Goal: Task Accomplishment & Management: Use online tool/utility

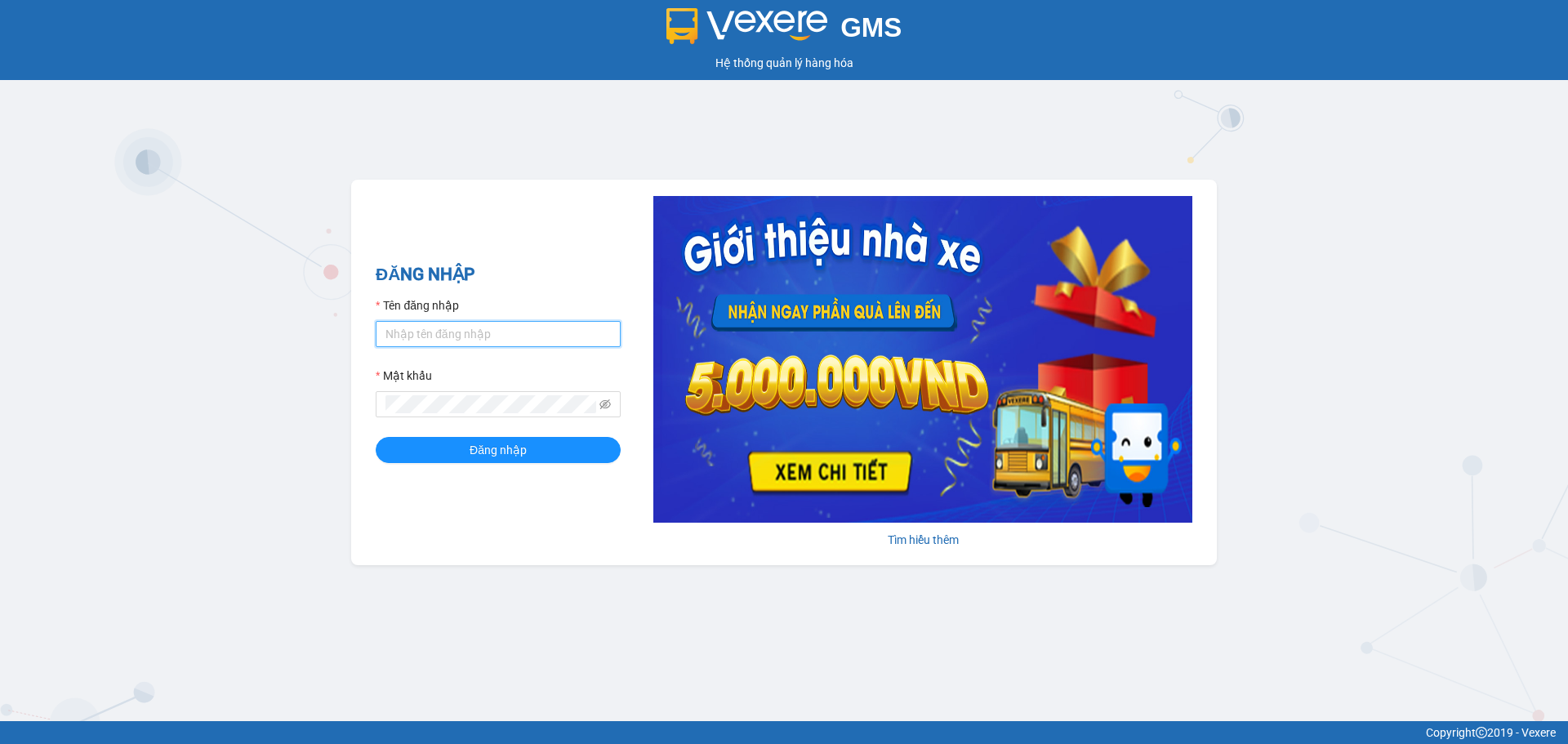
click at [444, 324] on input "Tên đăng nhập" at bounding box center [499, 334] width 245 height 27
type input "khai.beha"
click at [376, 437] on button "Đăng nhập" at bounding box center [499, 450] width 245 height 27
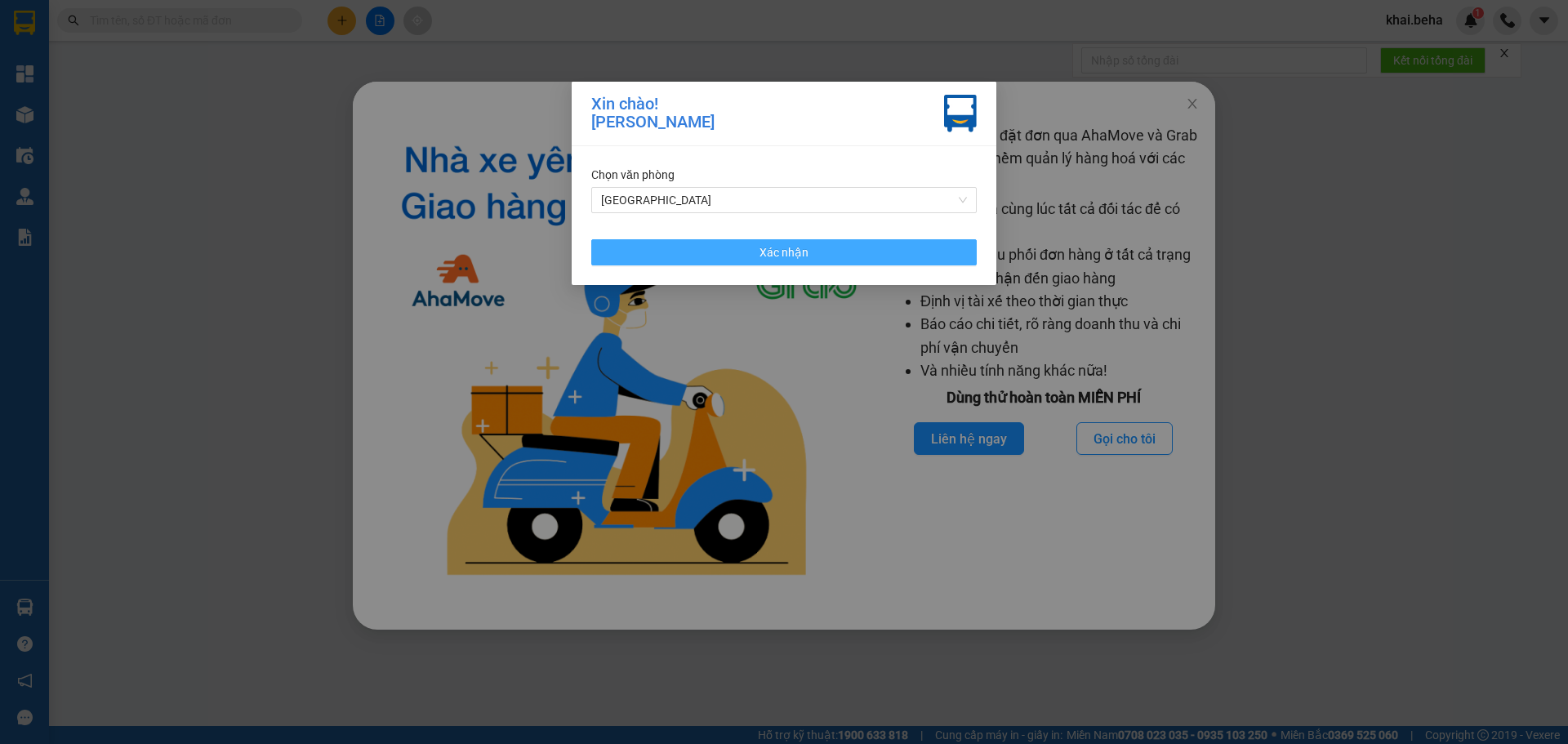
click at [750, 245] on button "Xác nhận" at bounding box center [784, 252] width 386 height 27
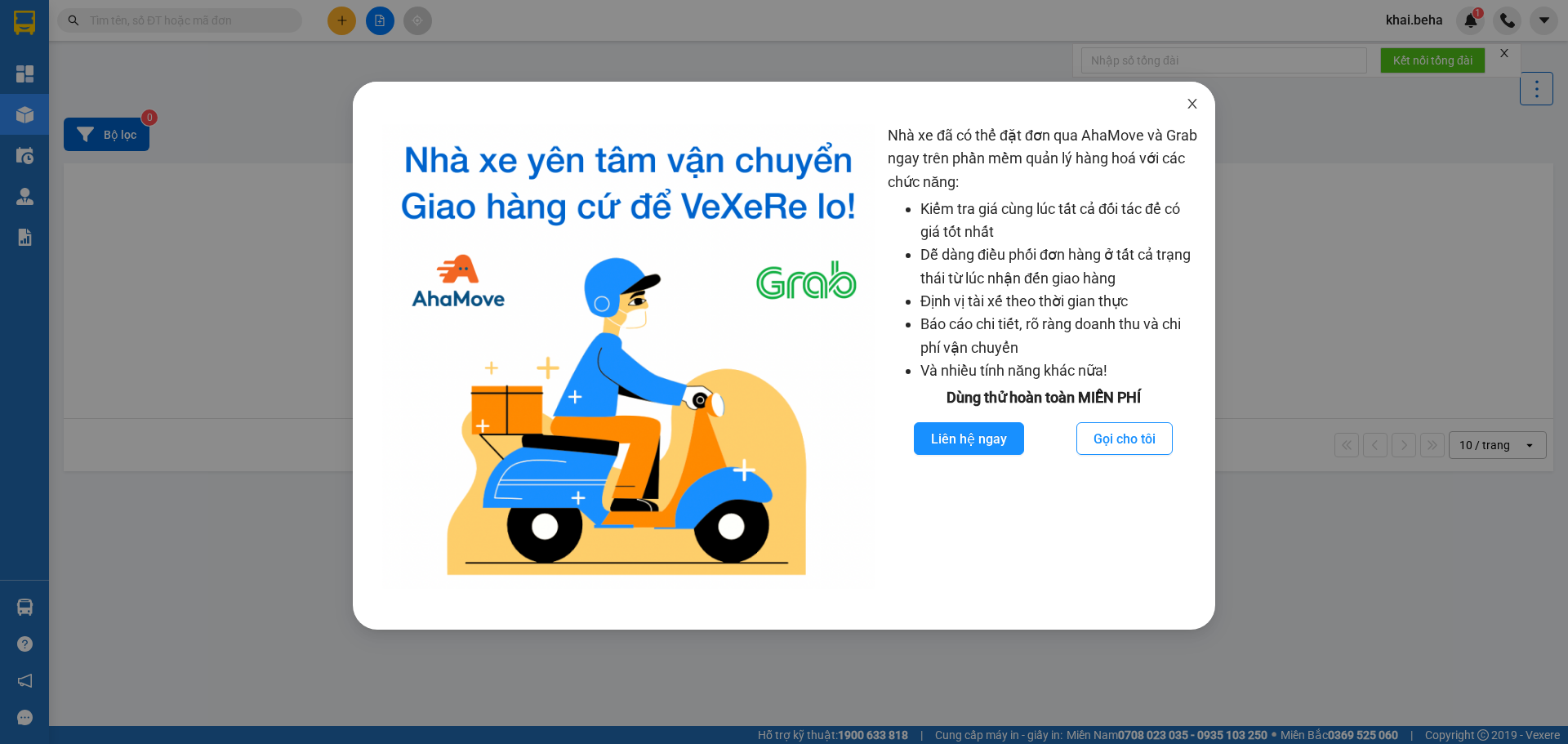
click at [1196, 102] on icon "close" at bounding box center [1192, 103] width 13 height 13
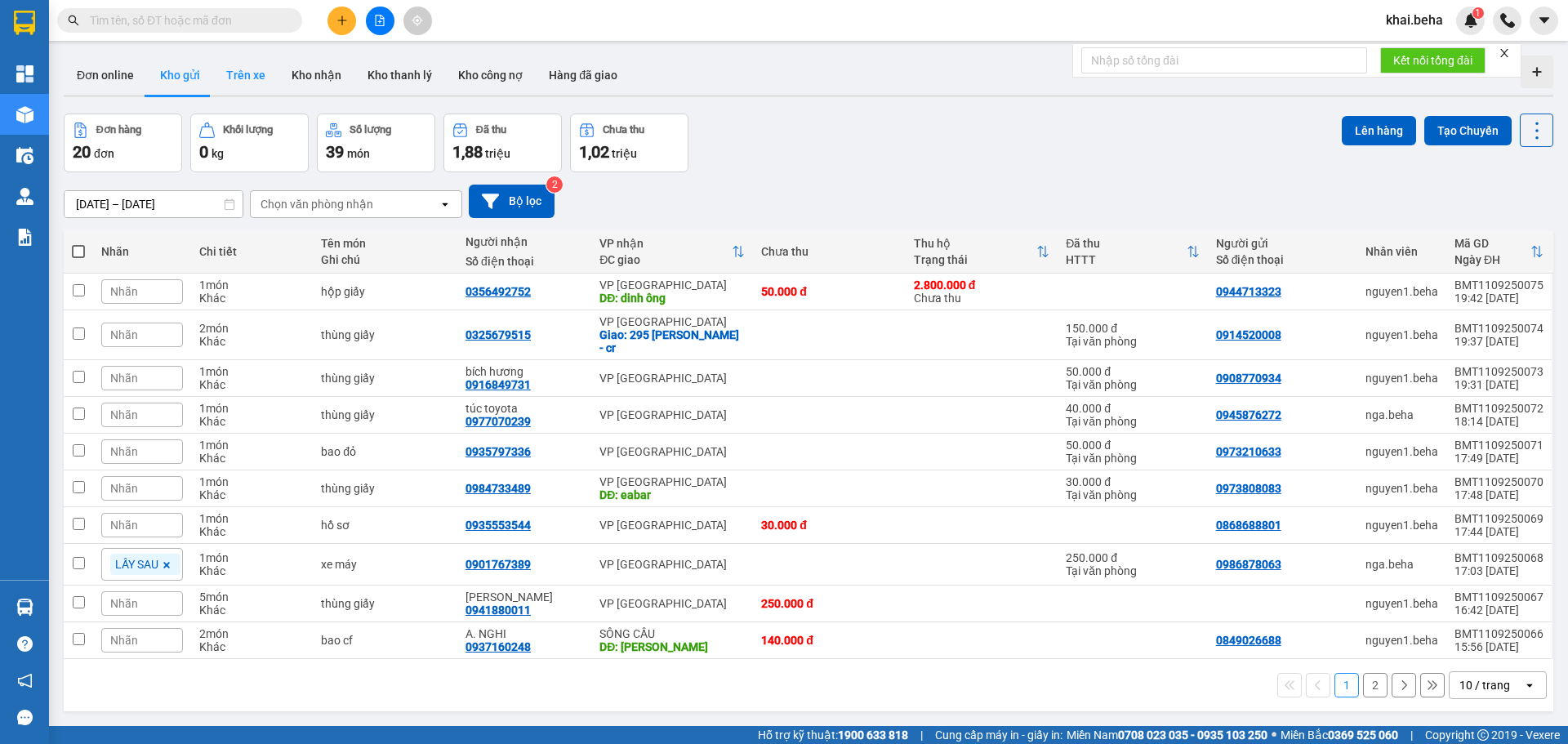
click at [254, 85] on button "Trên xe" at bounding box center [245, 76] width 66 height 39
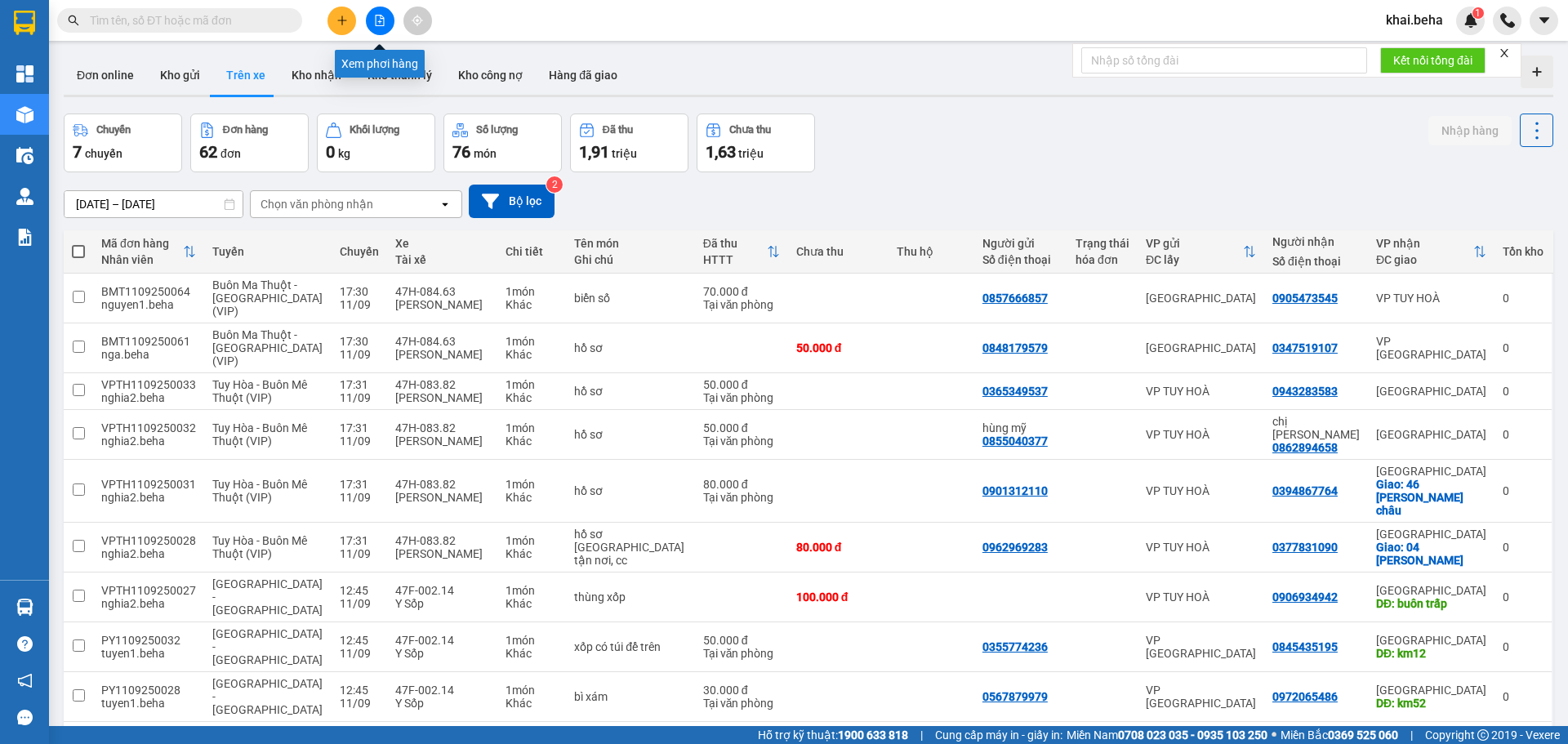
click at [386, 26] on button at bounding box center [380, 21] width 28 height 28
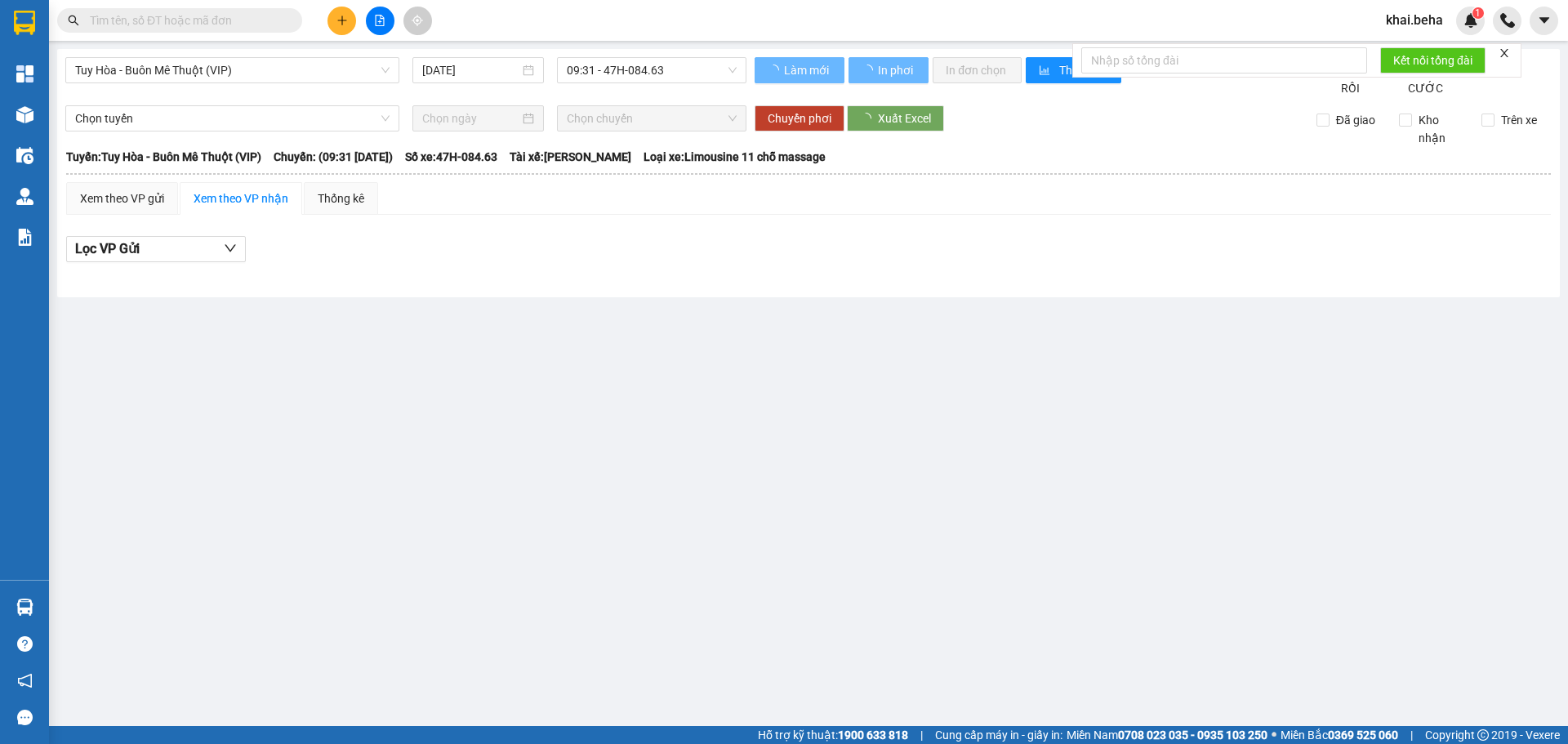
type input "12/09/2025"
click at [258, 65] on span "Tuy Hòa - Buôn Mê Thuột (VIP)" at bounding box center [233, 70] width 314 height 25
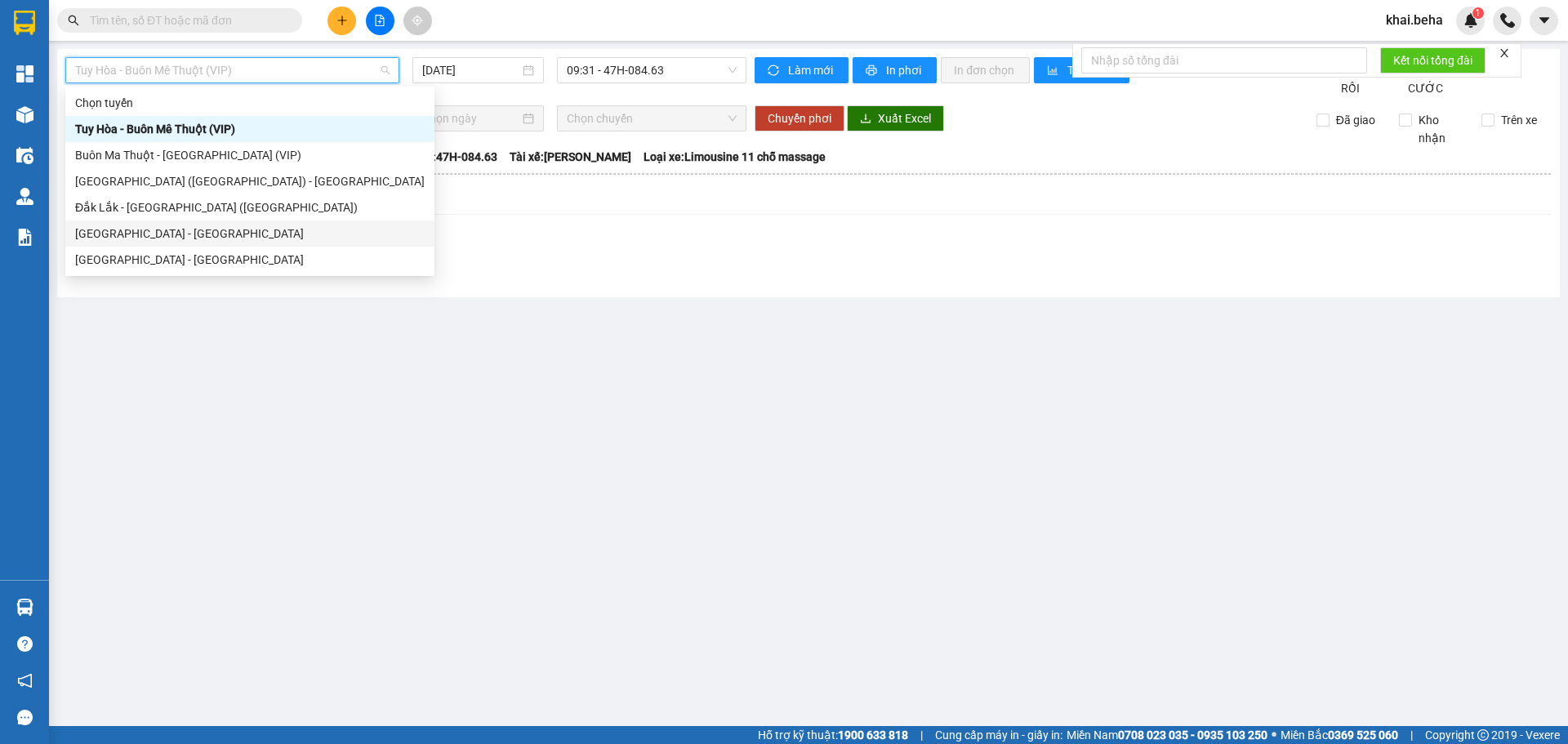
click at [172, 234] on div "Phú Yên - Đắk Lắk" at bounding box center [250, 234] width 350 height 18
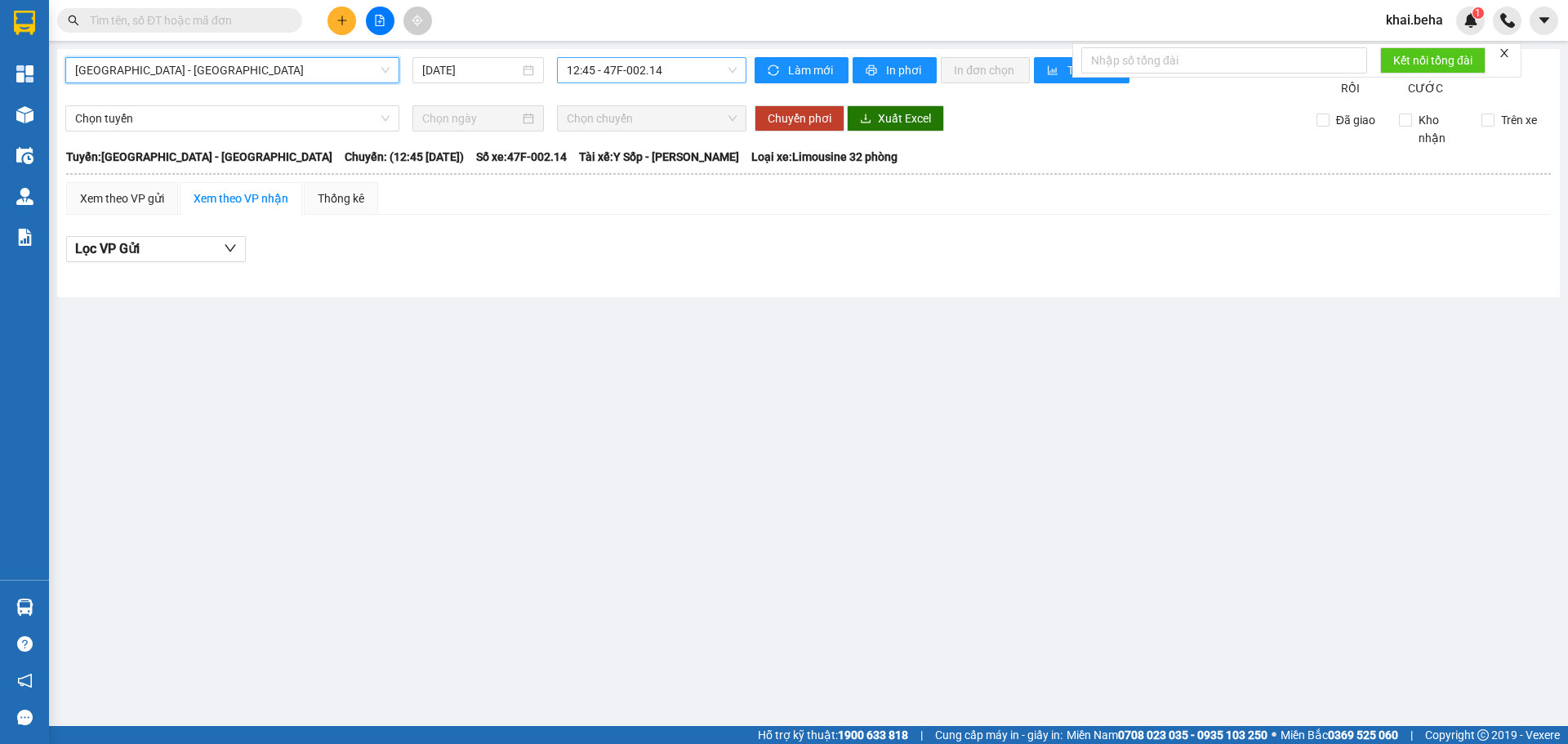
click at [630, 72] on span "12:45 - 47F-002.14" at bounding box center [651, 70] width 170 height 25
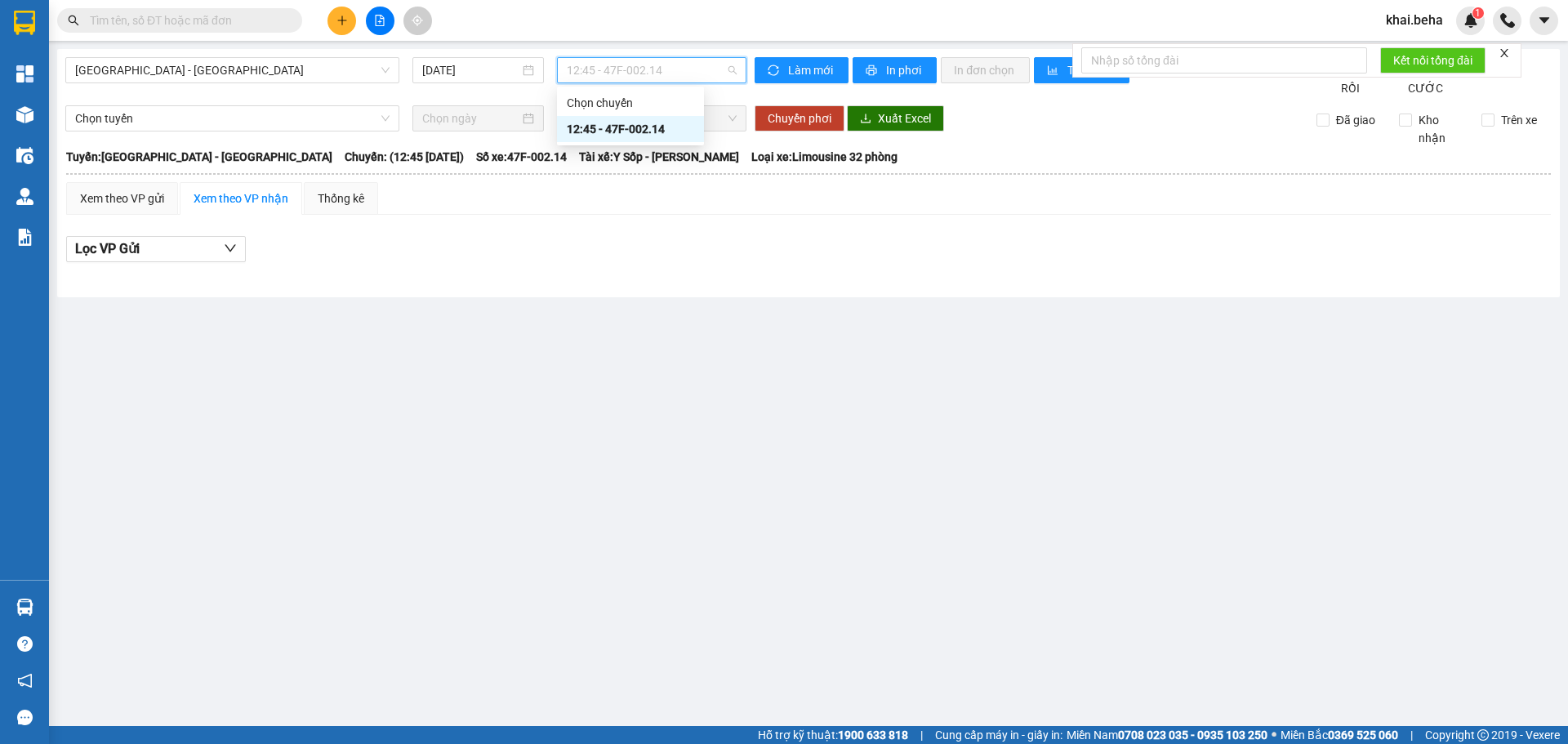
click at [596, 134] on div "12:45 - 47F-002.14" at bounding box center [630, 129] width 128 height 18
click at [499, 72] on input "12/09/2025" at bounding box center [470, 70] width 97 height 18
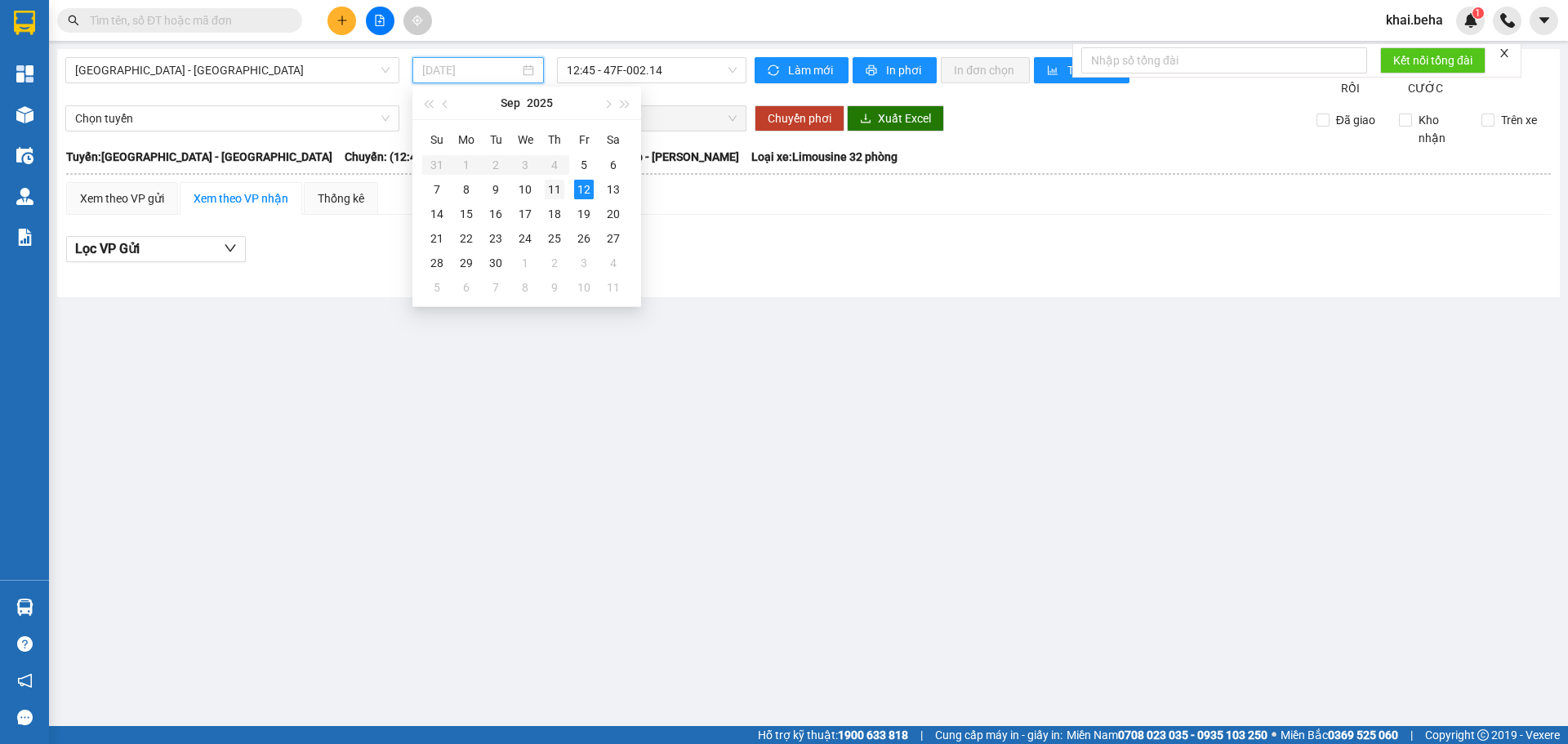
click at [556, 186] on div "11" at bounding box center [555, 189] width 20 height 20
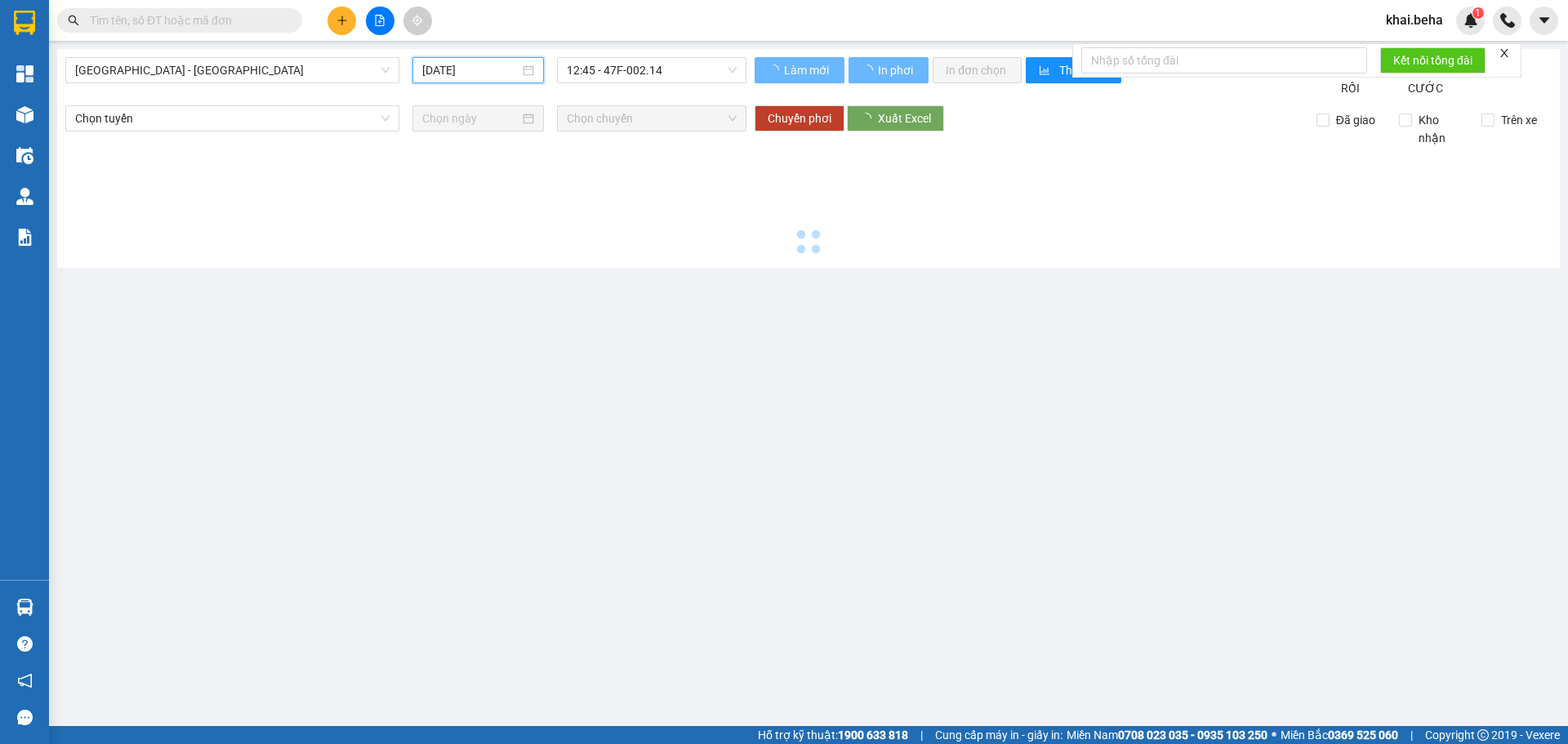
type input "11/09/2025"
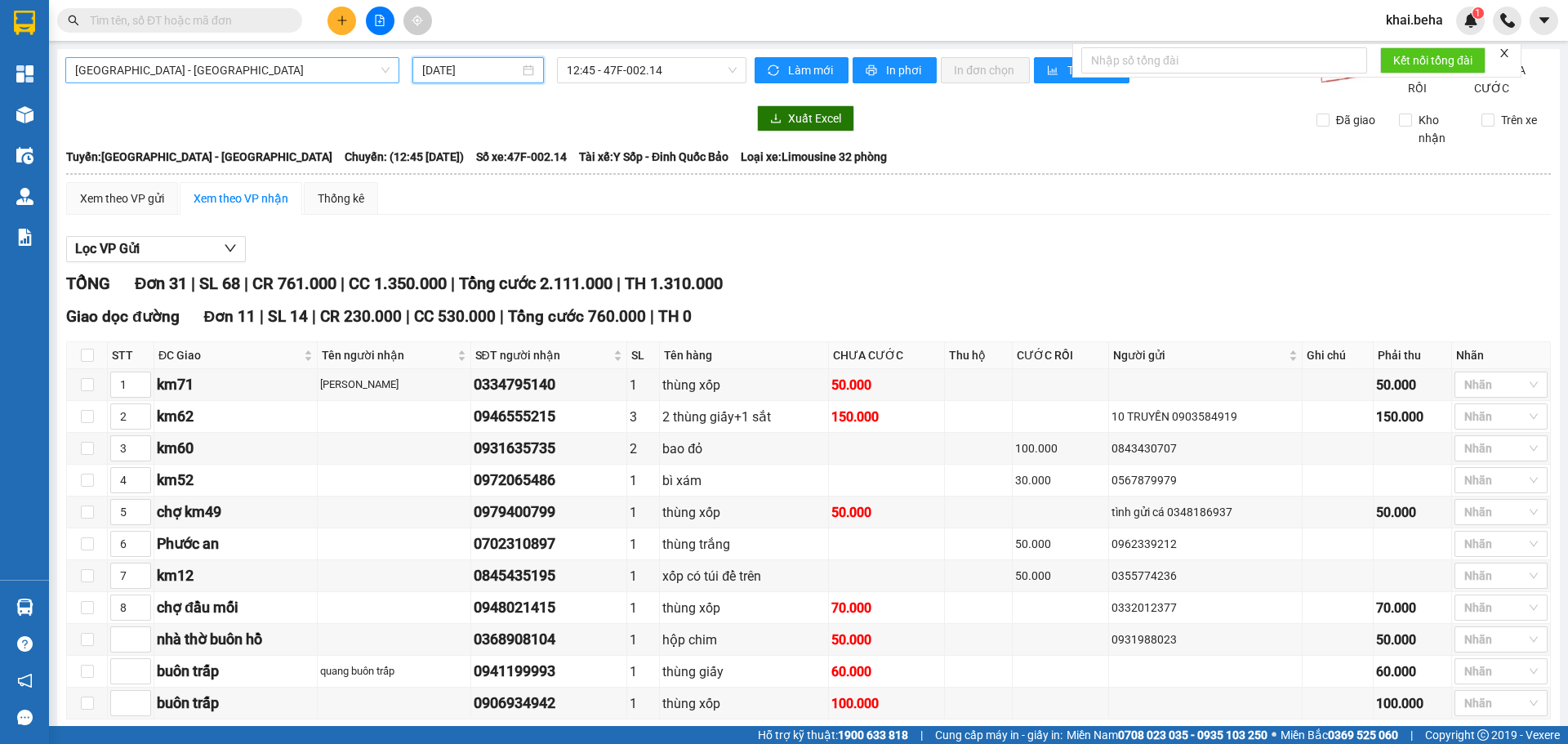
click at [285, 67] on span "Phú Yên - Đắk Lắk" at bounding box center [233, 70] width 314 height 25
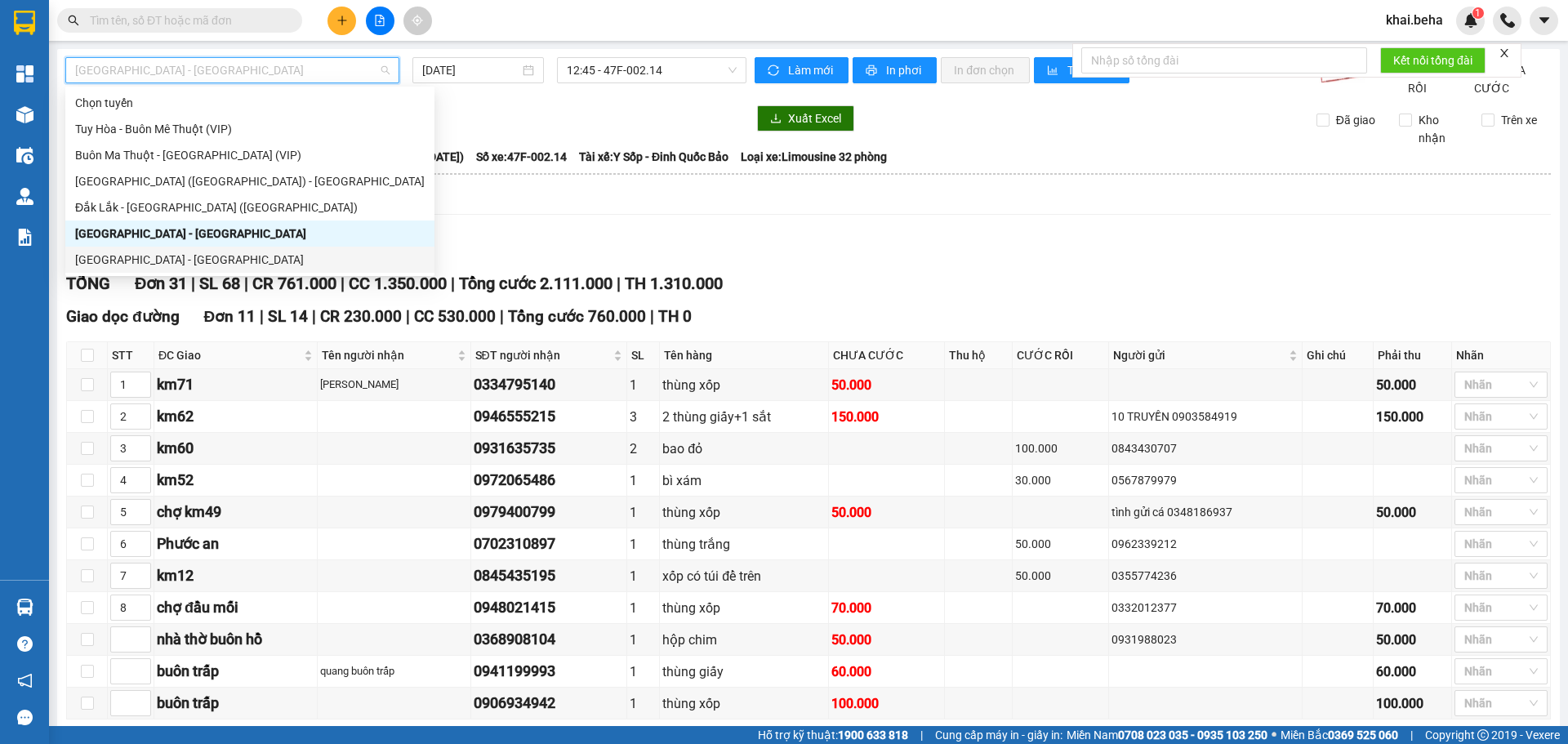
click at [200, 260] on div "Đắk Lắk - Phú Yên" at bounding box center [250, 259] width 350 height 18
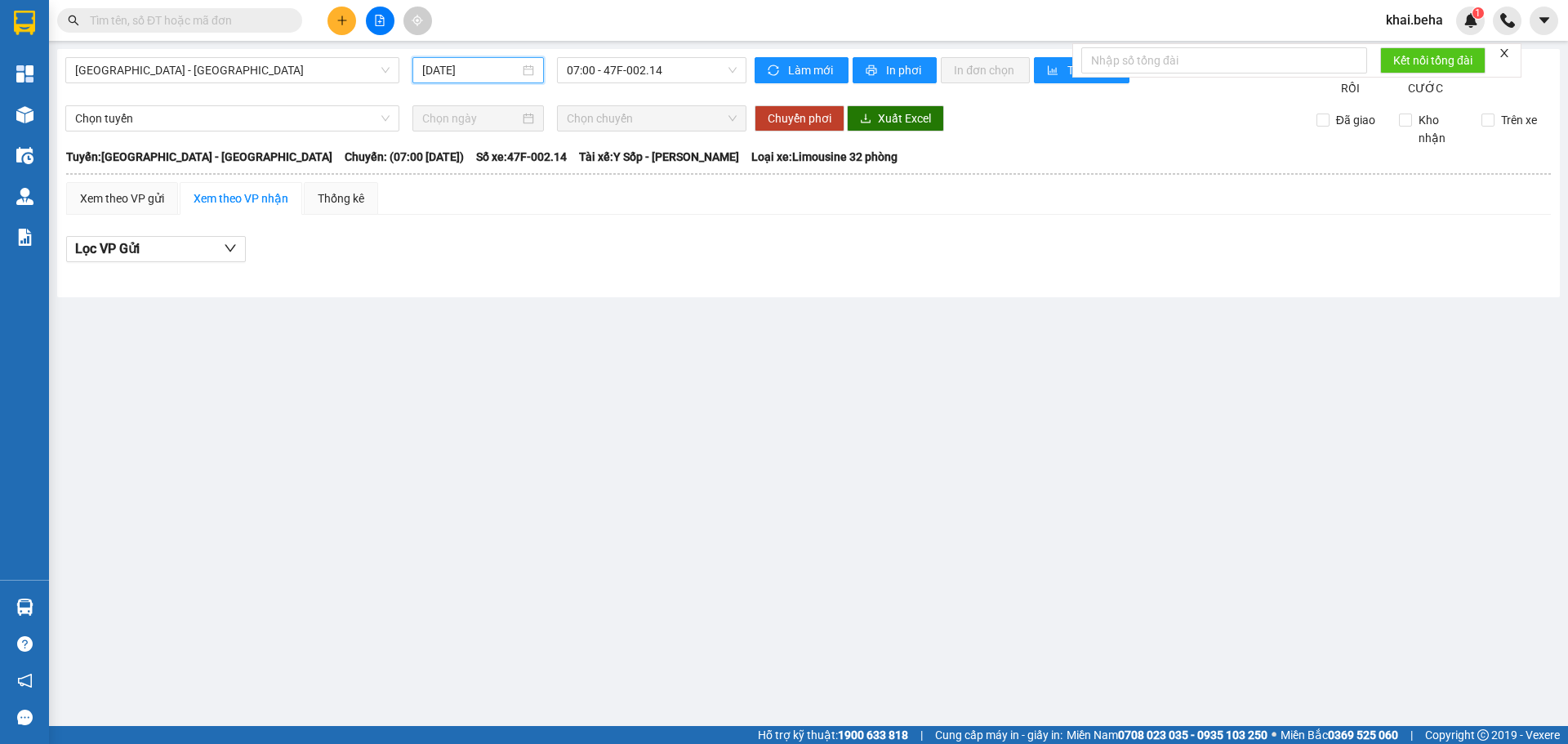
click at [502, 64] on input "12/09/2025" at bounding box center [470, 70] width 97 height 18
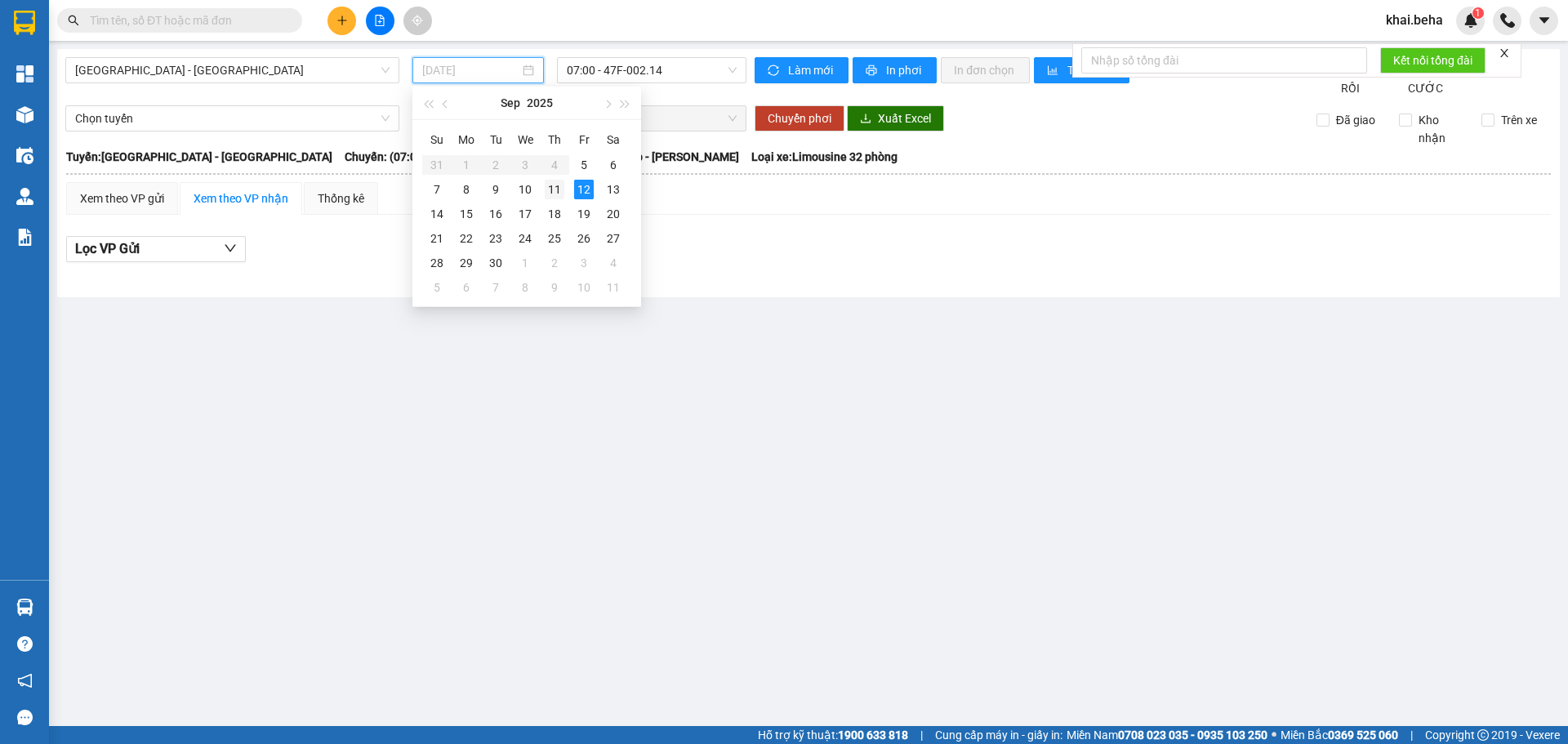
click at [549, 187] on div "11" at bounding box center [555, 189] width 20 height 20
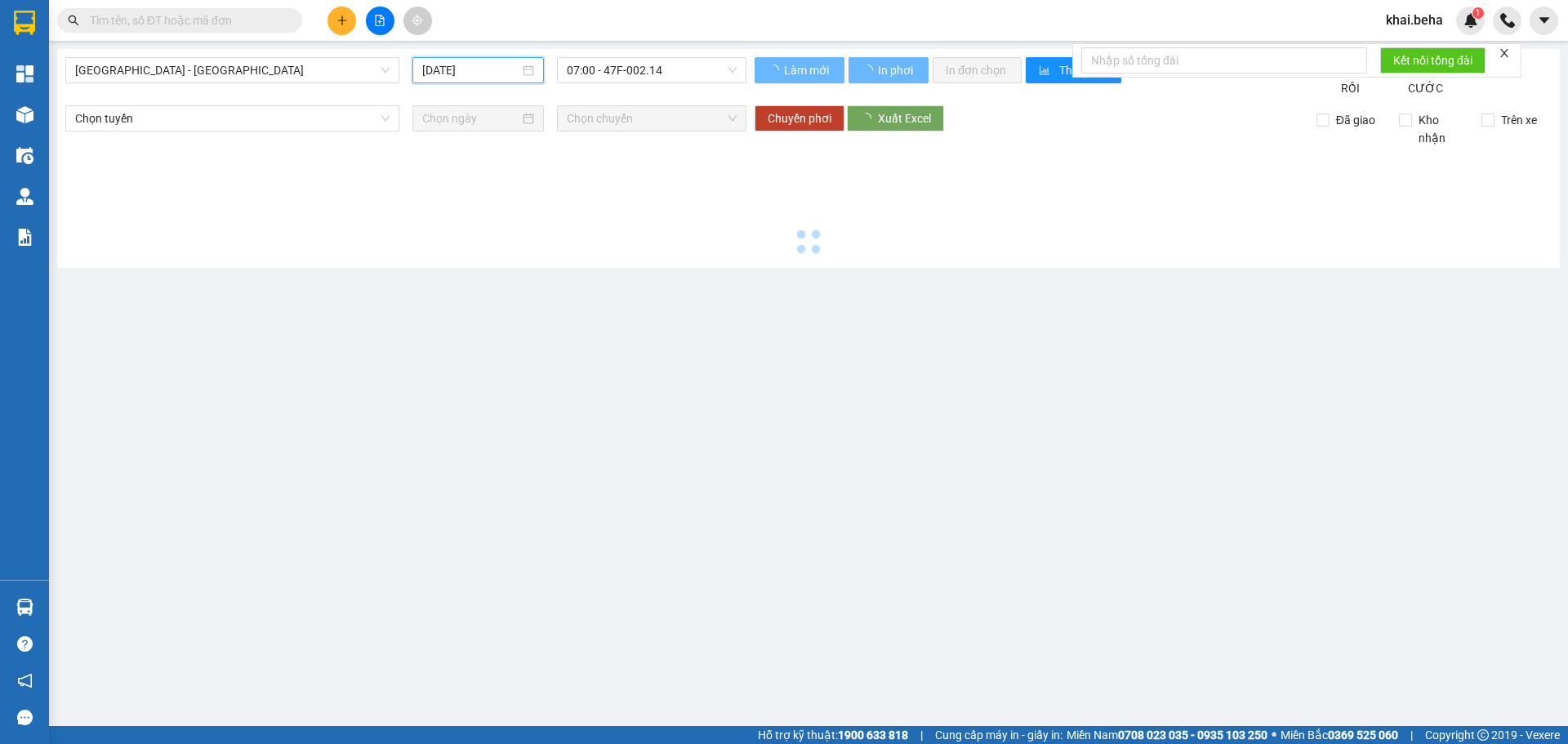
type input "11/09/2025"
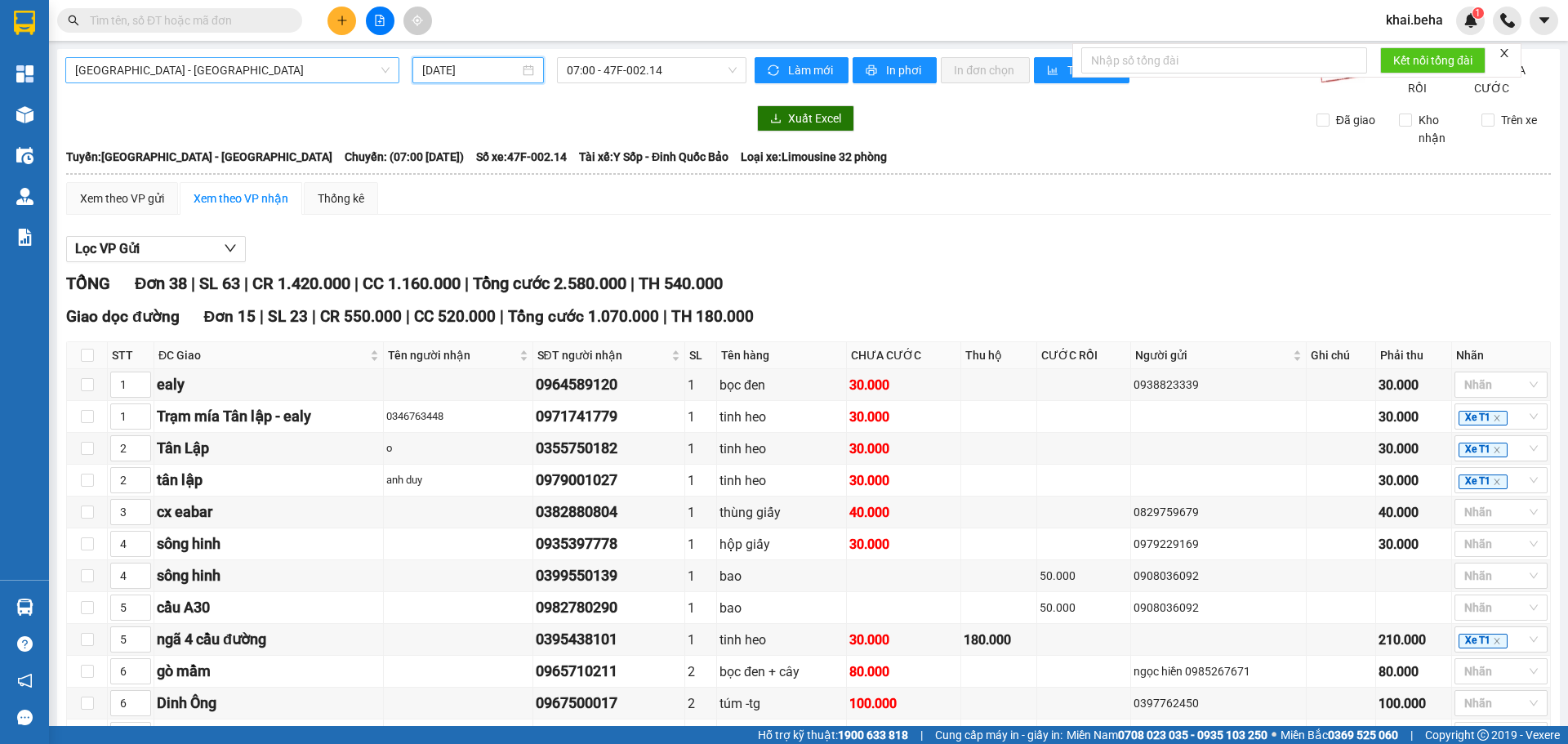
click at [304, 62] on span "Đắk Lắk - Phú Yên" at bounding box center [233, 70] width 314 height 25
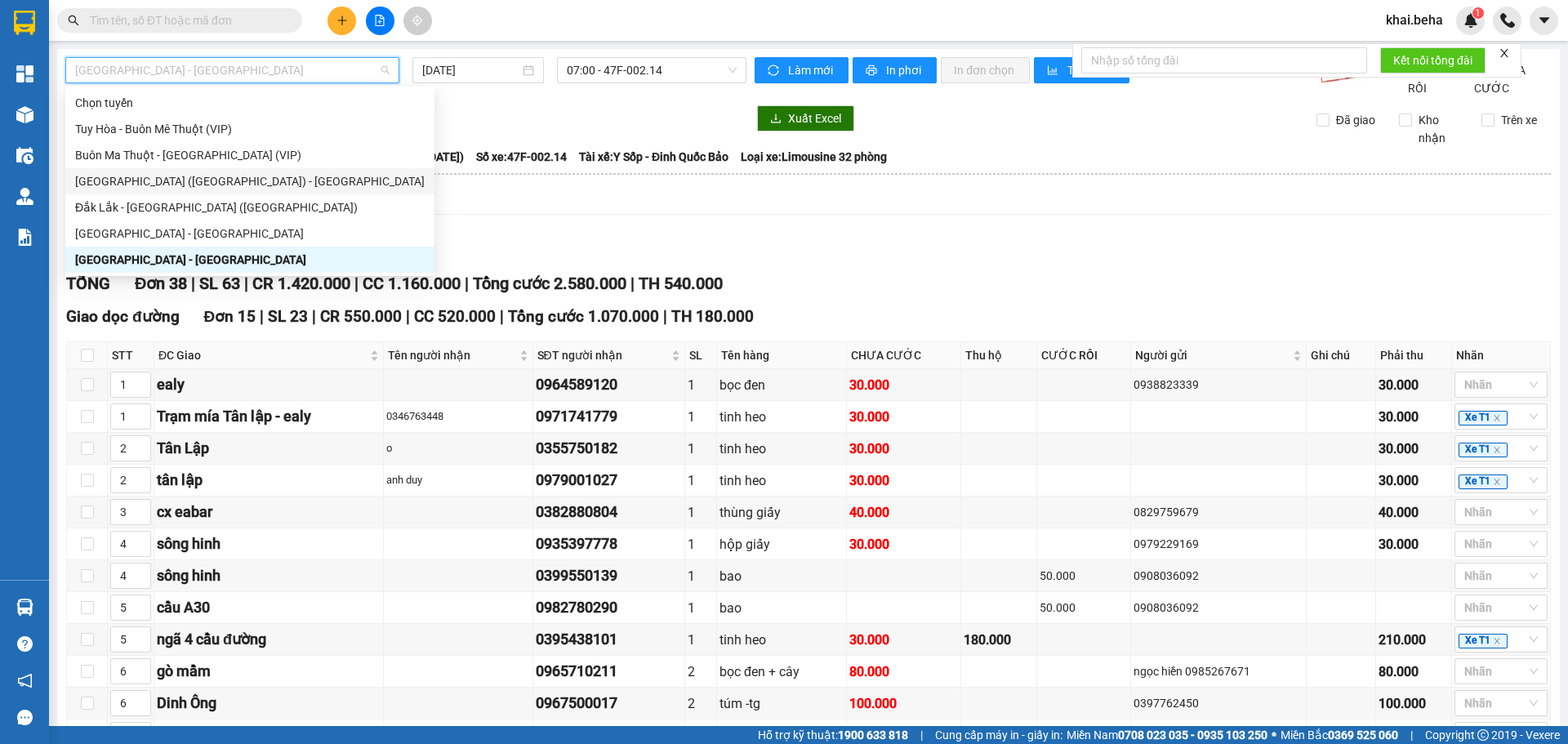
click at [216, 185] on div "Phú Yên (SC) - Đắk Lắk" at bounding box center [250, 181] width 350 height 18
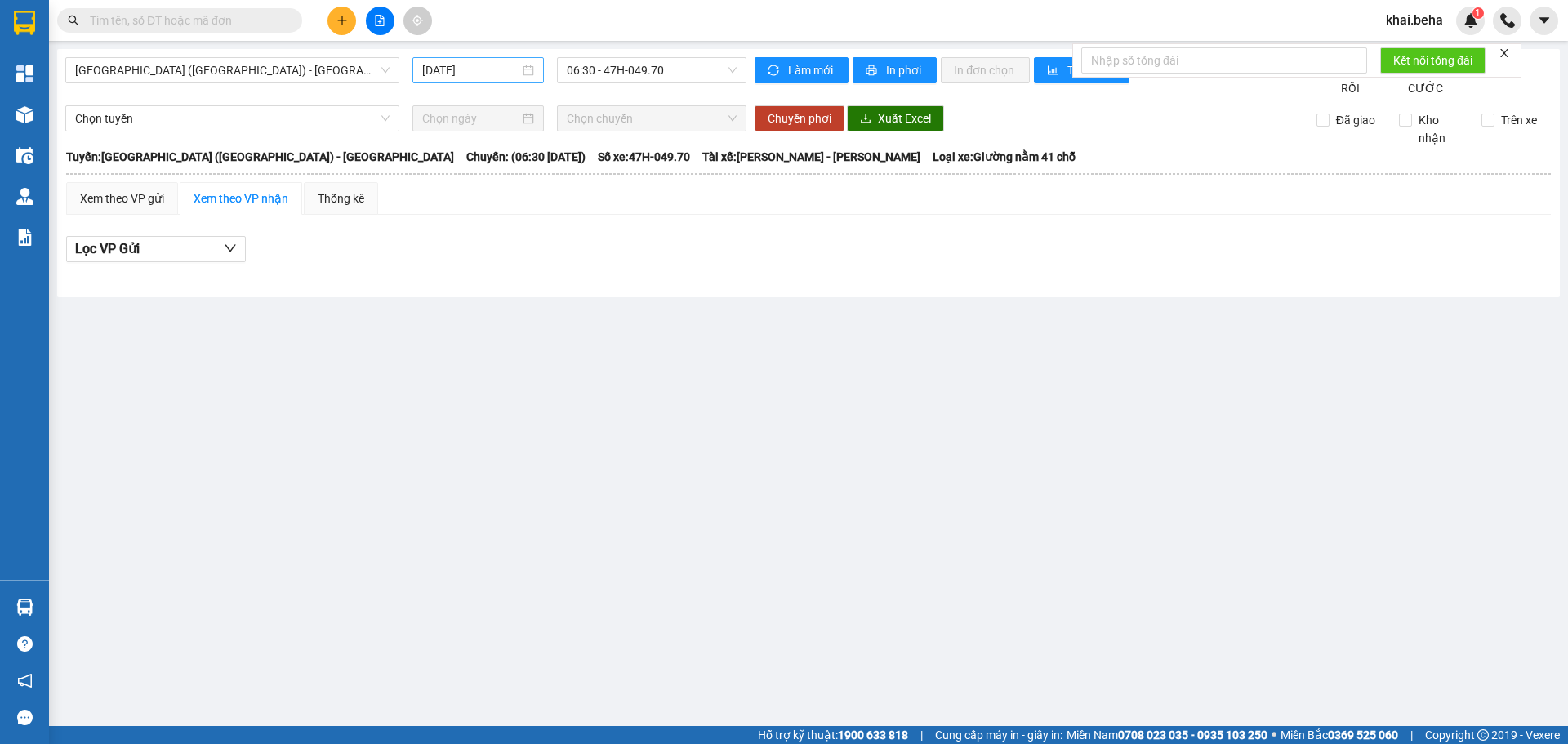
drag, startPoint x: 491, startPoint y: 51, endPoint x: 491, endPoint y: 62, distance: 11.0
click at [491, 56] on div "Phú Yên (SC) - Đắk Lắk 12/09/2025 06:30 - 47H-049.70 Làm mới In phơi In đơn chọ…" at bounding box center [808, 173] width 1502 height 248
click at [491, 63] on input "12/09/2025" at bounding box center [470, 70] width 97 height 18
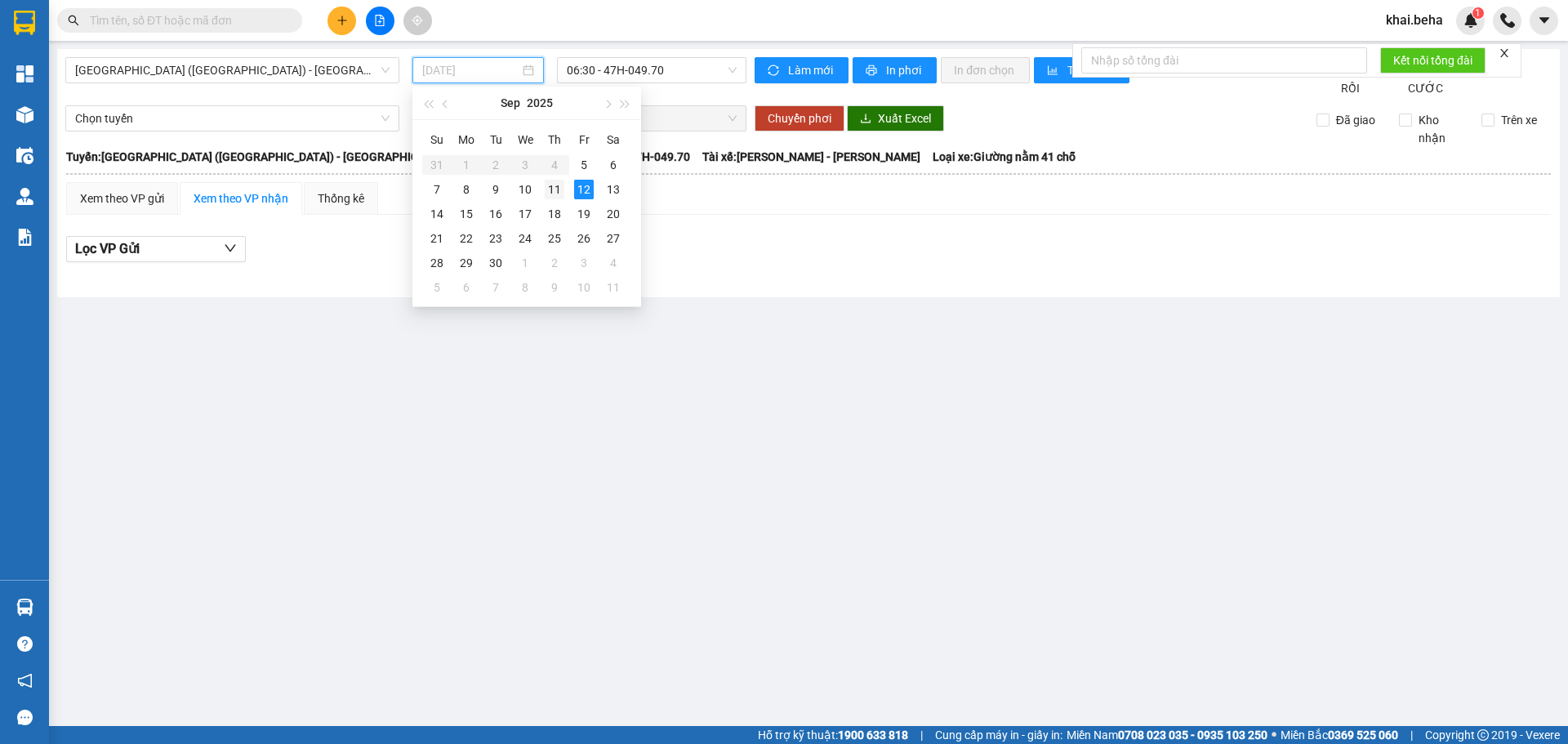
click at [549, 189] on div "11" at bounding box center [555, 189] width 20 height 20
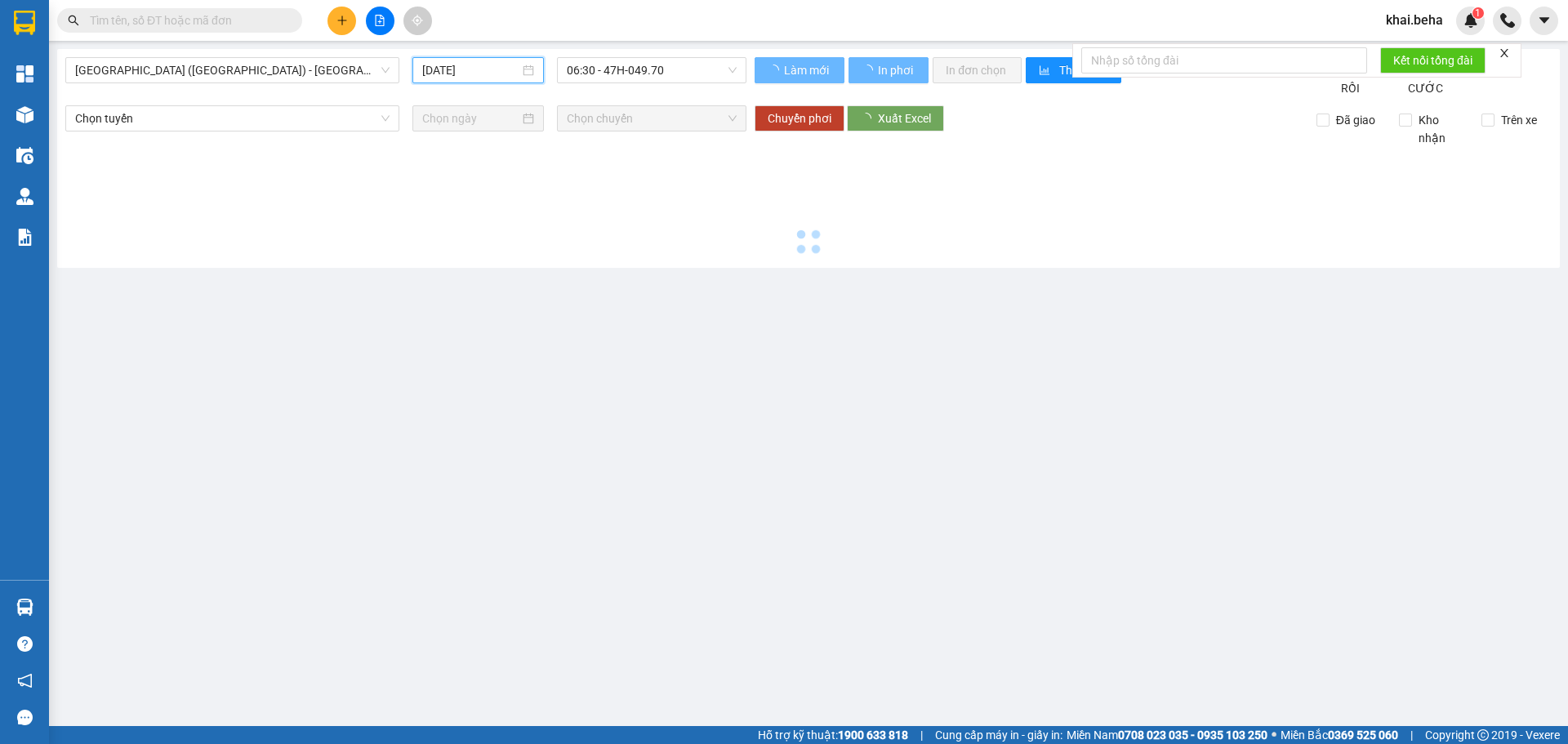
type input "11/09/2025"
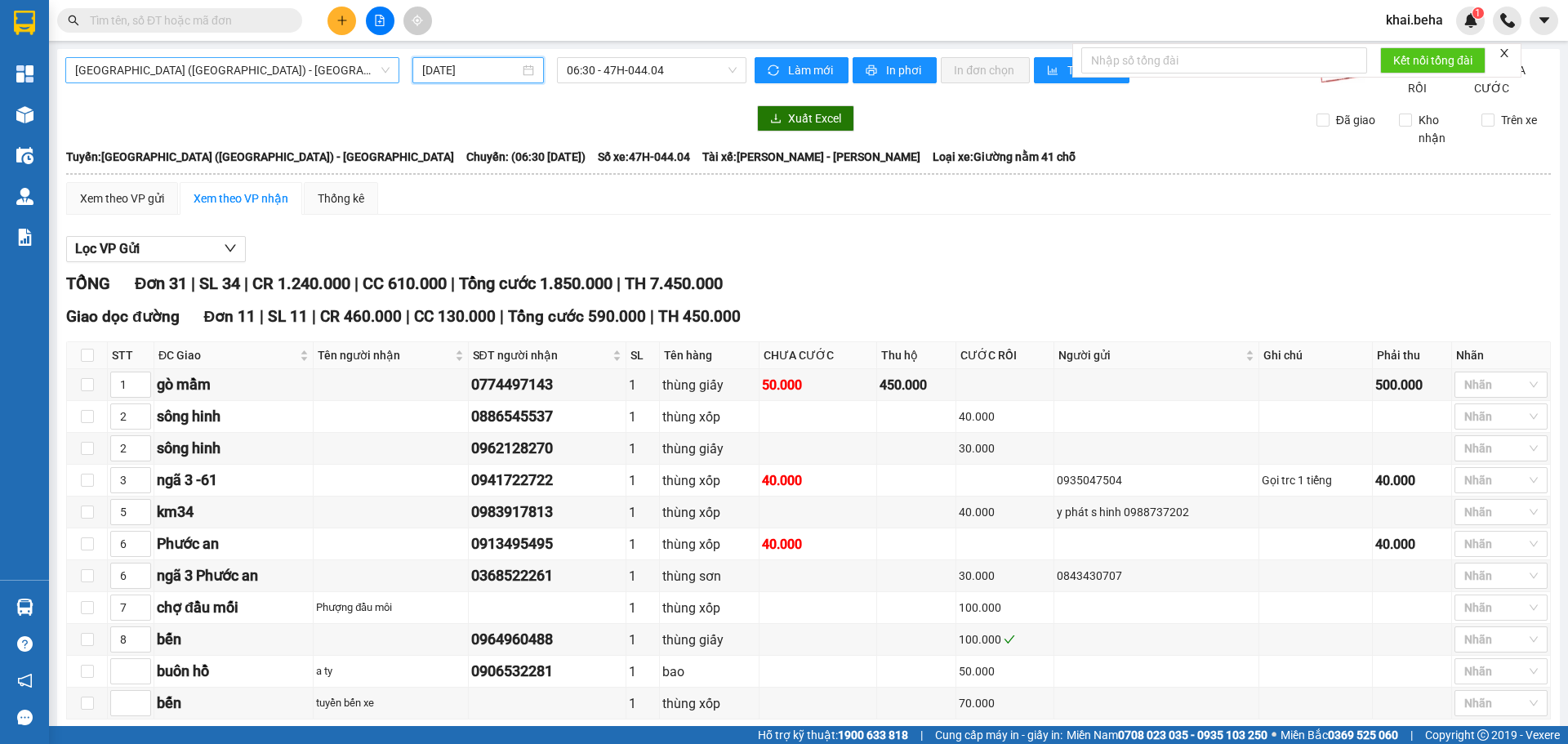
click at [312, 75] on span "Phú Yên (SC) - Đắk Lắk" at bounding box center [233, 70] width 314 height 25
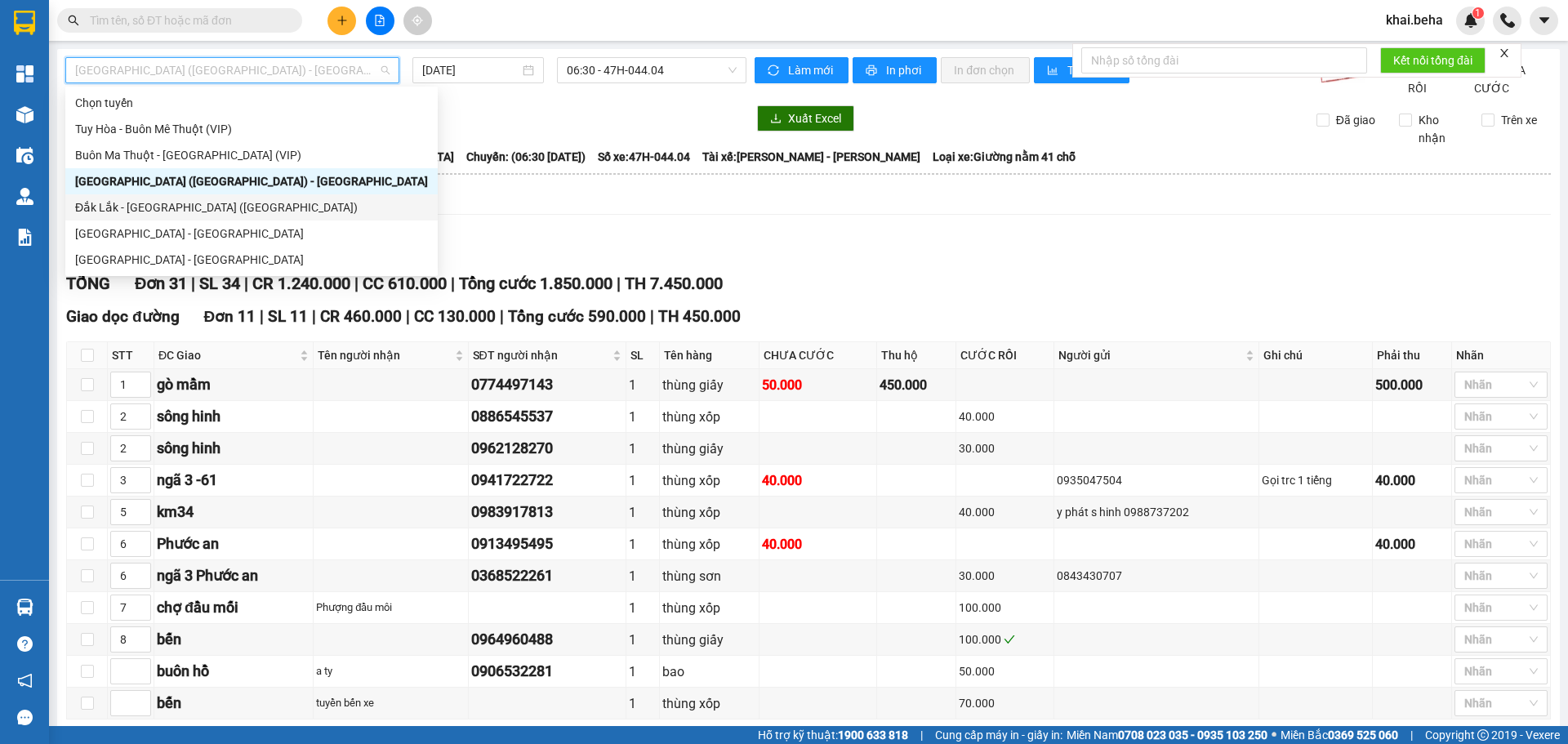
click at [231, 204] on div "Đắk Lắk - Phú Yên (SC)" at bounding box center [251, 207] width 352 height 18
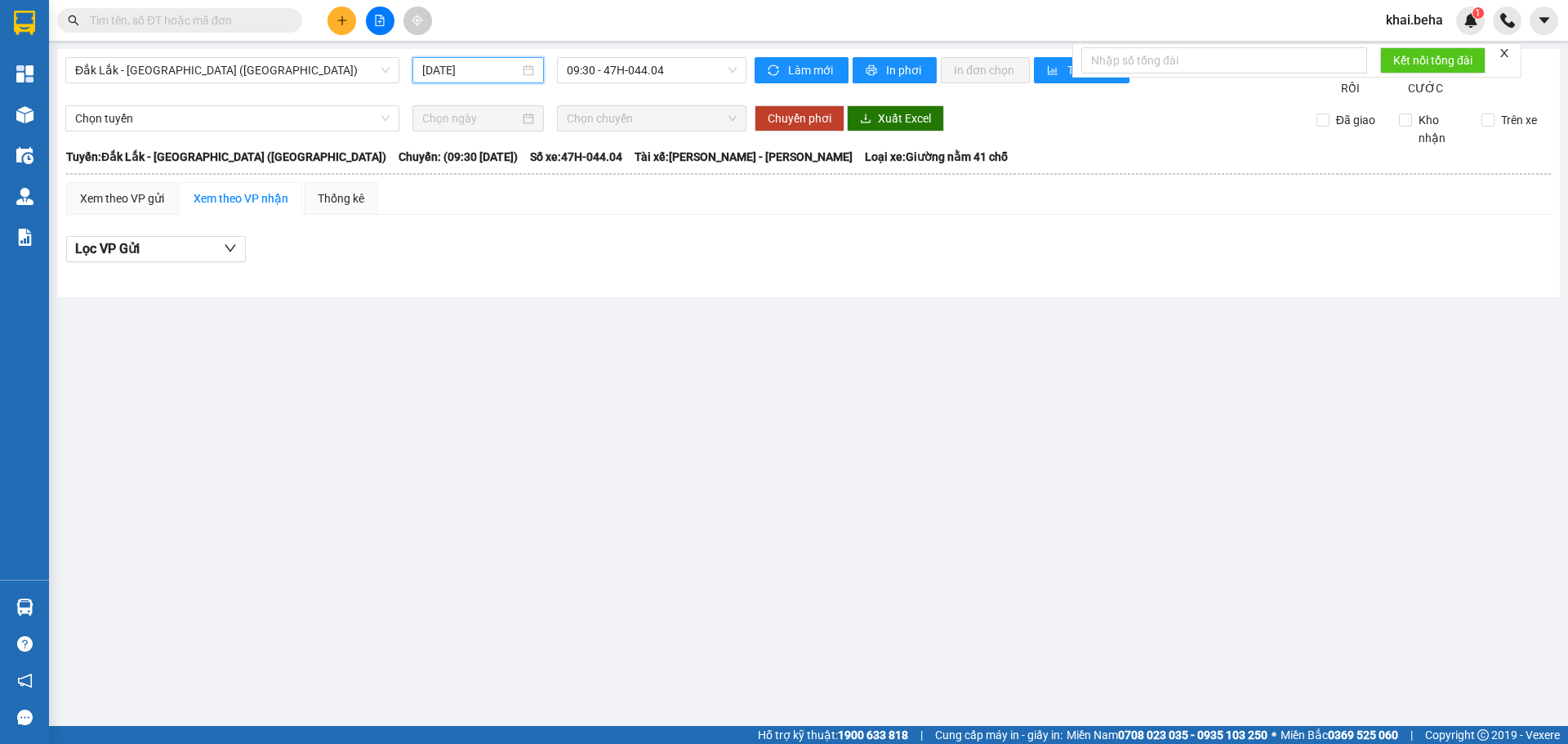
click at [483, 68] on input "12/09/2025" at bounding box center [470, 70] width 97 height 18
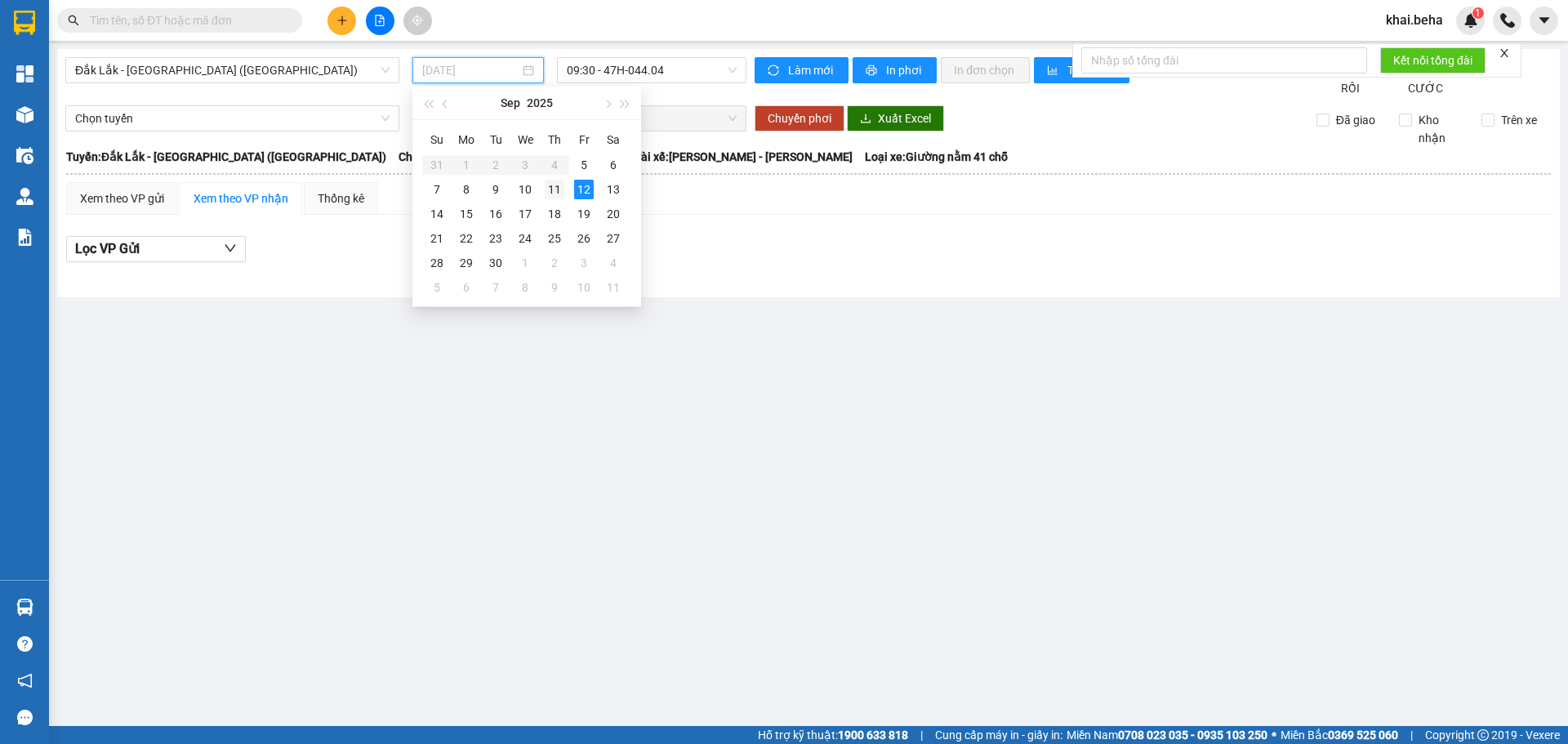
click at [549, 194] on div "11" at bounding box center [555, 189] width 20 height 20
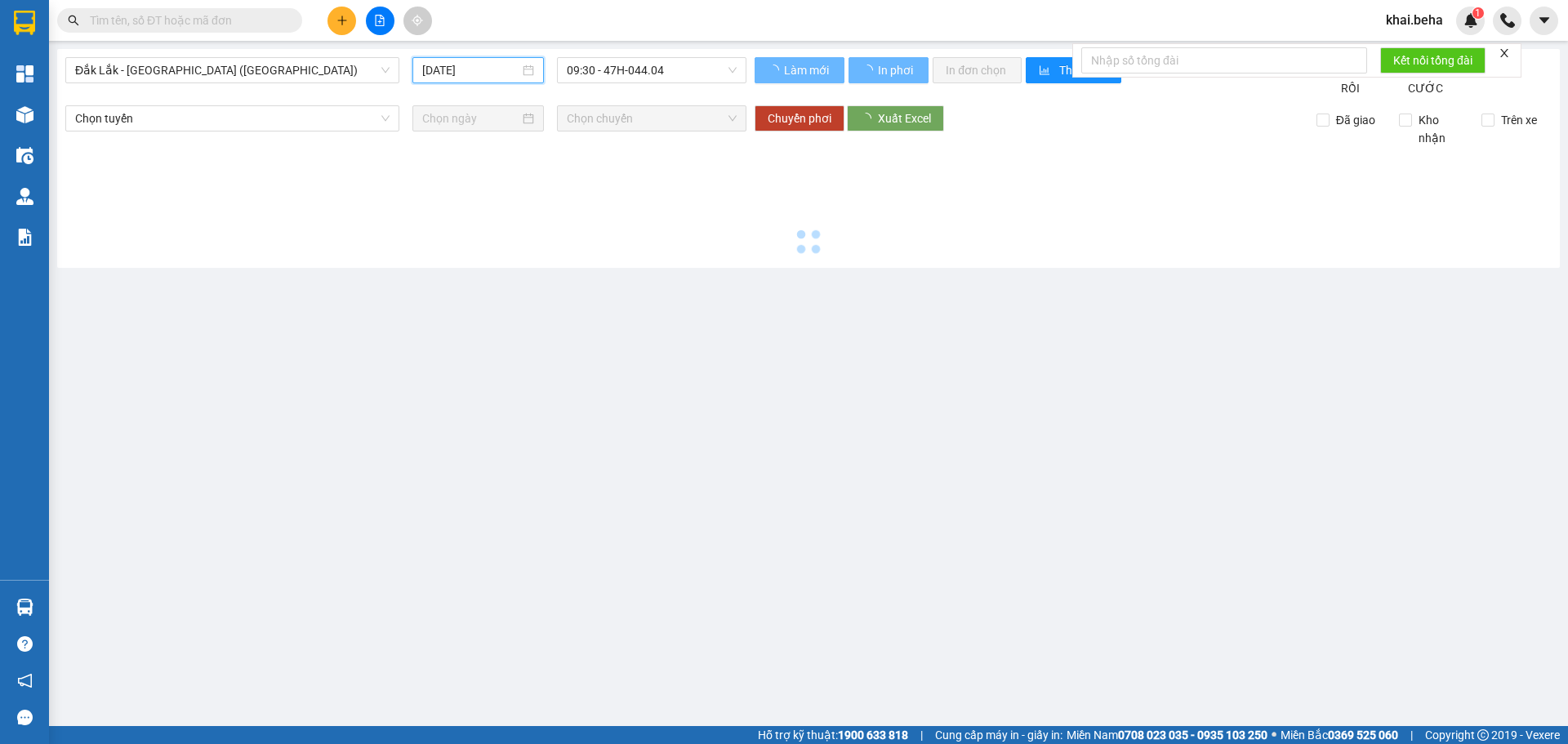
type input "11/09/2025"
